Goal: Task Accomplishment & Management: Manage account settings

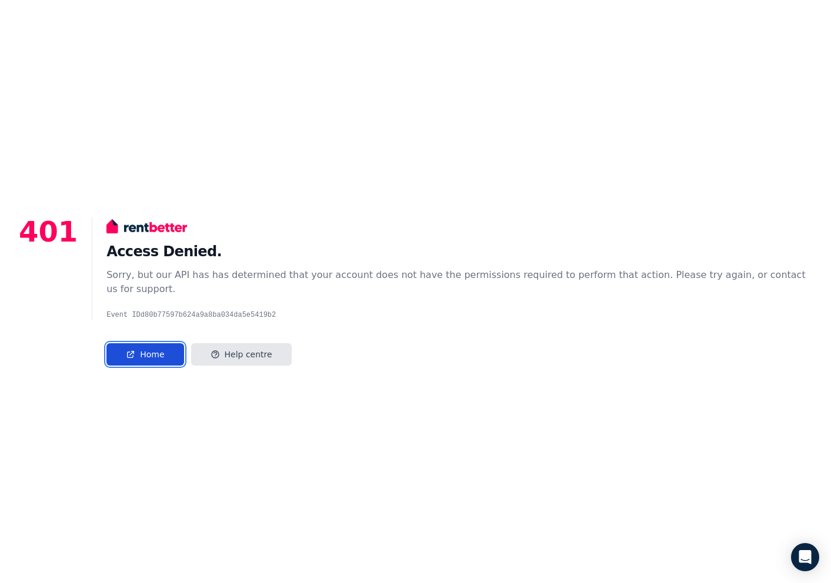
click at [142, 347] on link "Home" at bounding box center [144, 354] width 77 height 22
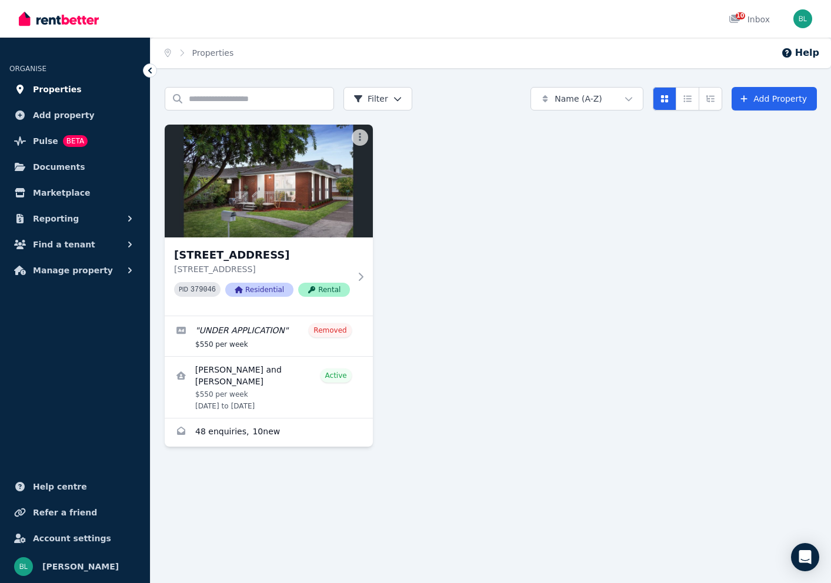
click at [66, 87] on span "Properties" at bounding box center [57, 89] width 49 height 14
click at [289, 352] on link "Edit listing: UNDER APPLICATION" at bounding box center [269, 336] width 208 height 40
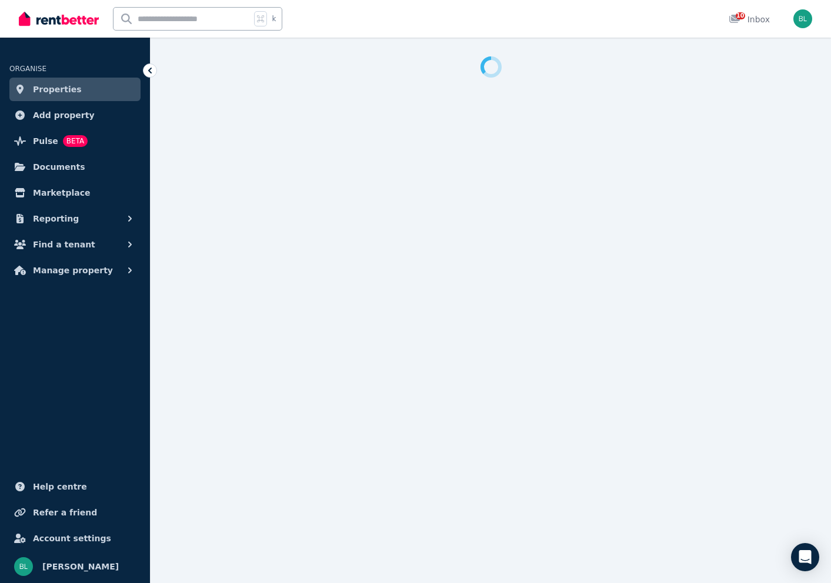
select select "**********"
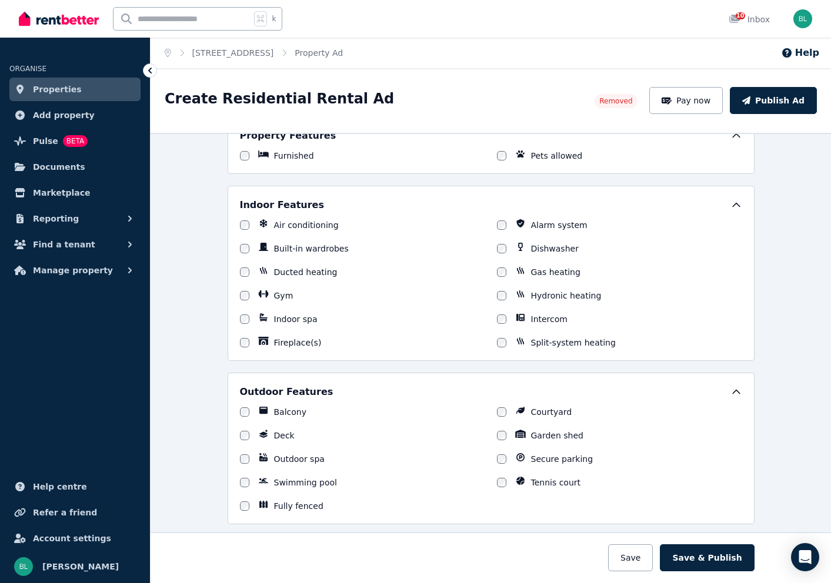
scroll to position [775, 0]
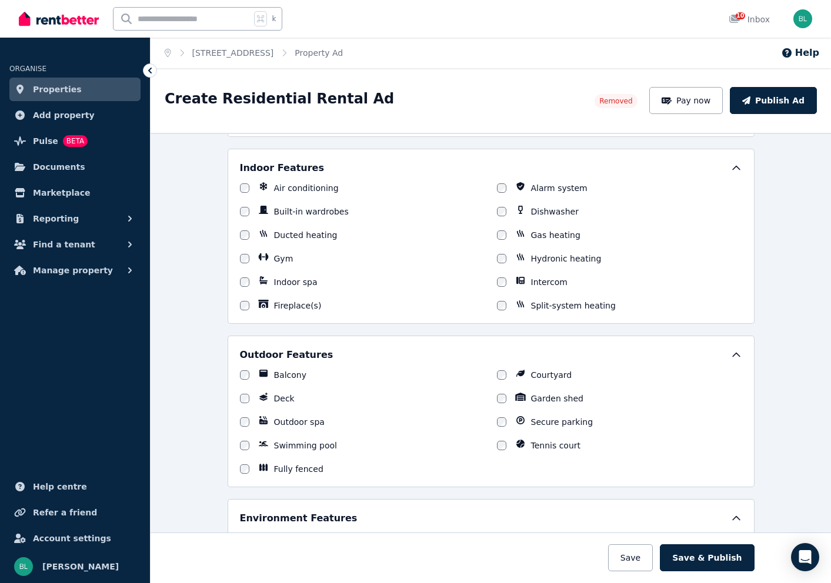
click at [62, 205] on ul "ORGANISE Properties Add property Pulse BETA Documents Marketplace Reporting Fin…" at bounding box center [75, 165] width 150 height 233
click at [57, 216] on span "Reporting" at bounding box center [56, 219] width 46 height 14
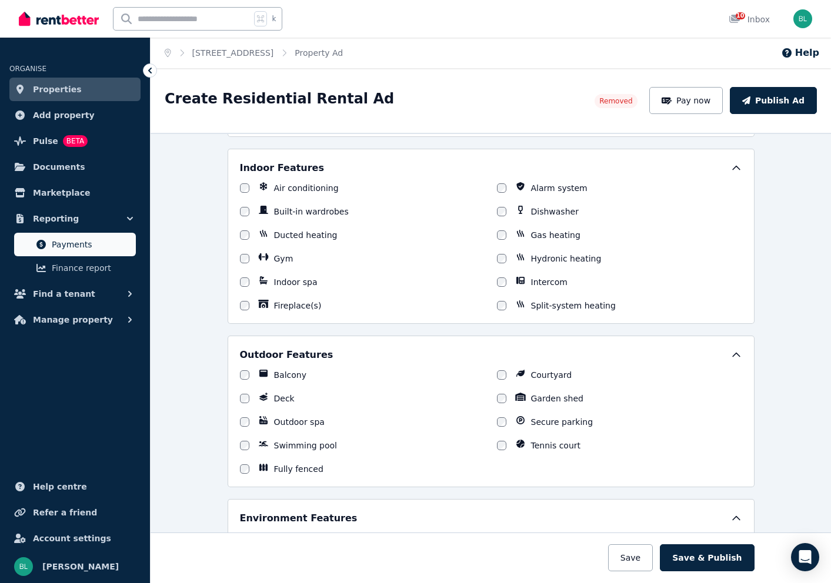
click at [67, 241] on span "Payments" at bounding box center [91, 244] width 79 height 14
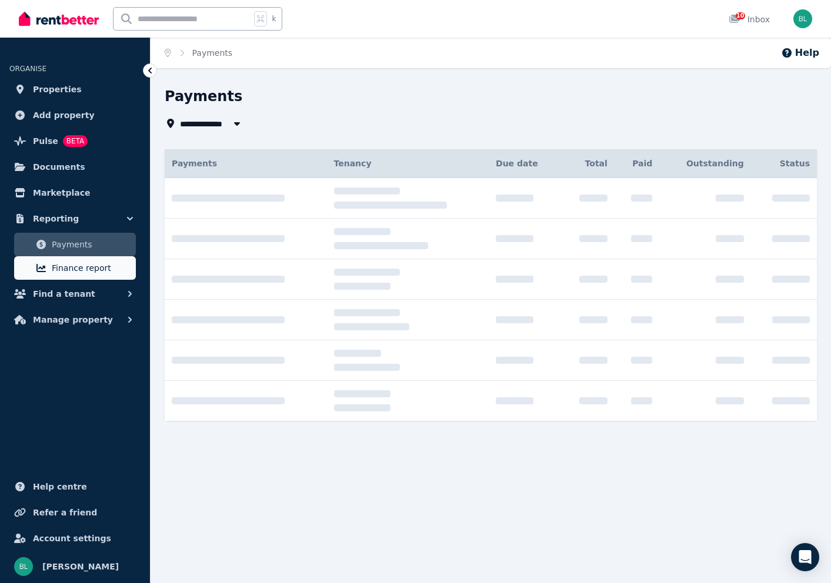
click at [72, 261] on span "Finance report" at bounding box center [91, 268] width 79 height 14
